Goal: Task Accomplishment & Management: Use online tool/utility

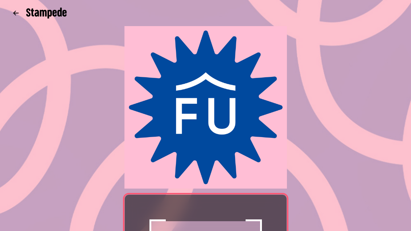
scroll to position [148, 0]
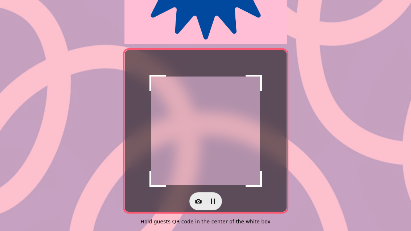
click at [198, 200] on icon "button" at bounding box center [198, 201] width 7 height 7
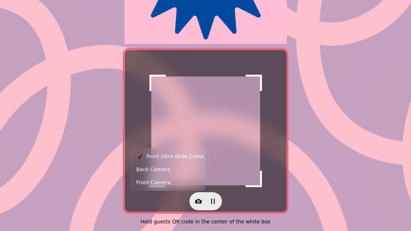
click at [148, 169] on span "Back Camera" at bounding box center [154, 169] width 34 height 9
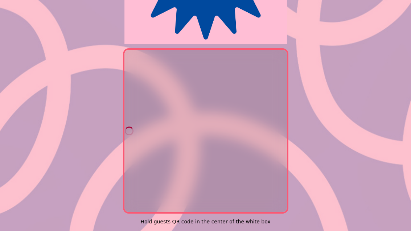
scroll to position [0, 0]
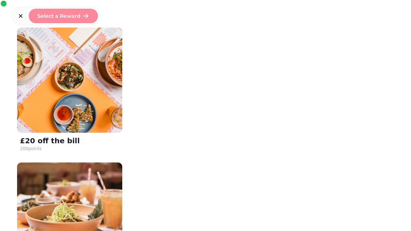
scroll to position [137, 0]
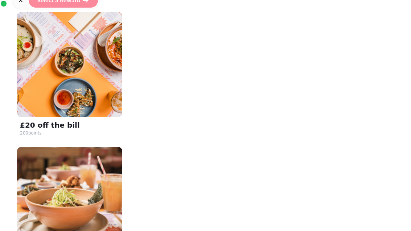
click at [77, 88] on img at bounding box center [69, 64] width 105 height 105
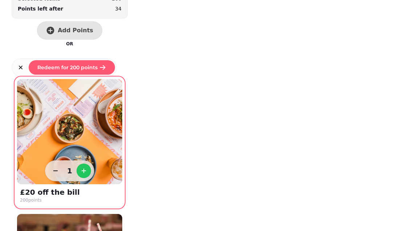
scroll to position [47, 0]
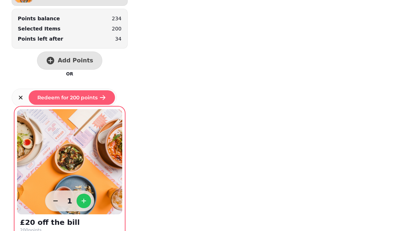
click at [92, 98] on span "Redeem for 200 points" at bounding box center [67, 97] width 60 height 5
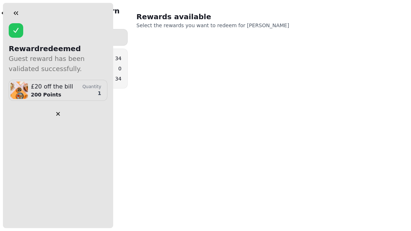
scroll to position [0, 0]
click at [18, 15] on icon "button" at bounding box center [15, 12] width 7 height 7
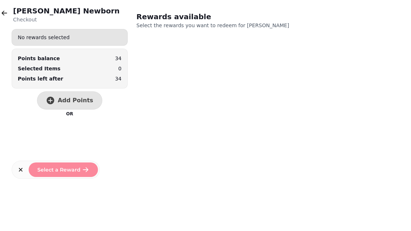
click at [78, 102] on span "Add Points" at bounding box center [76, 101] width 36 height 6
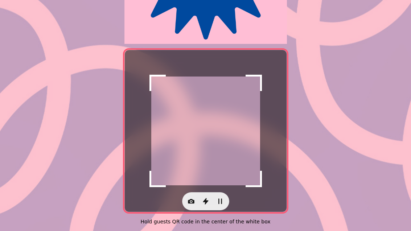
scroll to position [149, 0]
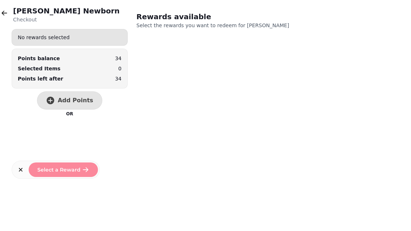
click at [78, 109] on button "Add Points" at bounding box center [69, 100] width 65 height 18
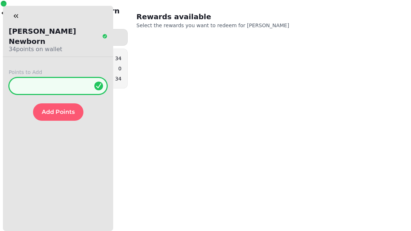
click at [76, 78] on input "*" at bounding box center [58, 85] width 99 height 17
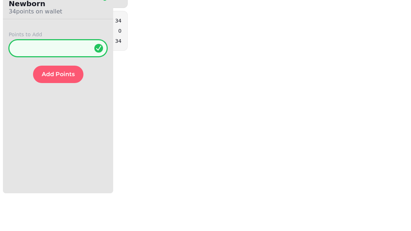
type input "**"
click at [59, 109] on span "Add Points" at bounding box center [58, 112] width 33 height 6
